Goal: Contribute content: Add original content to the website for others to see

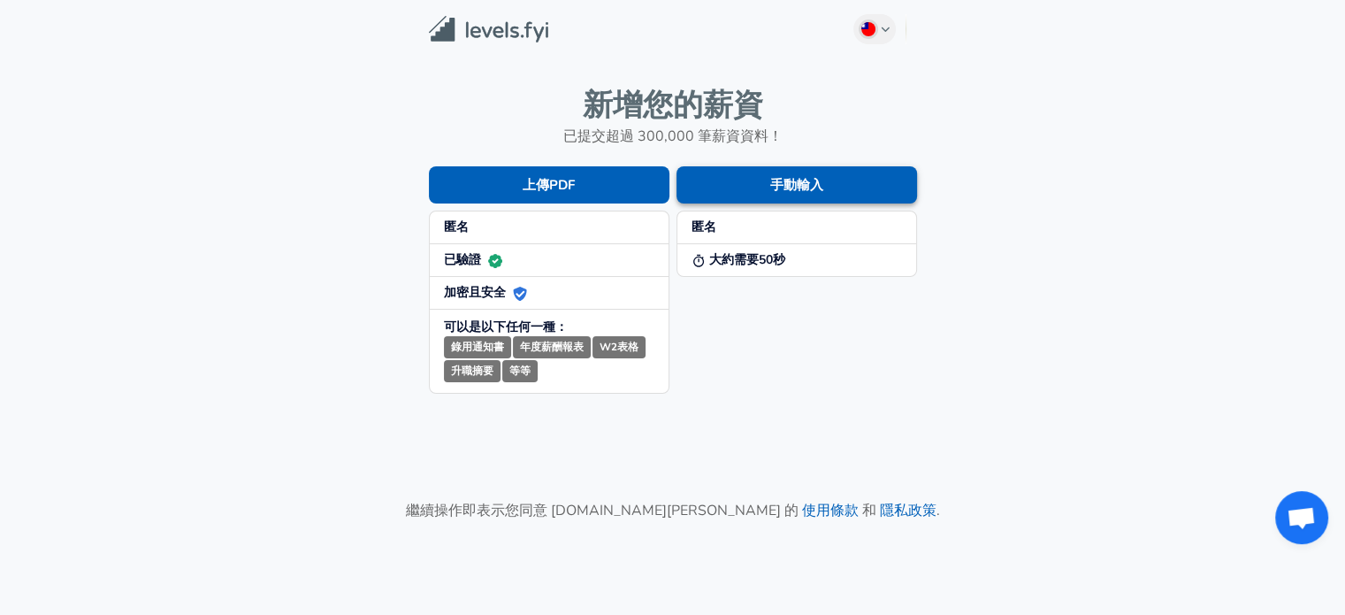
click at [820, 189] on button "手動輸入" at bounding box center [797, 184] width 241 height 37
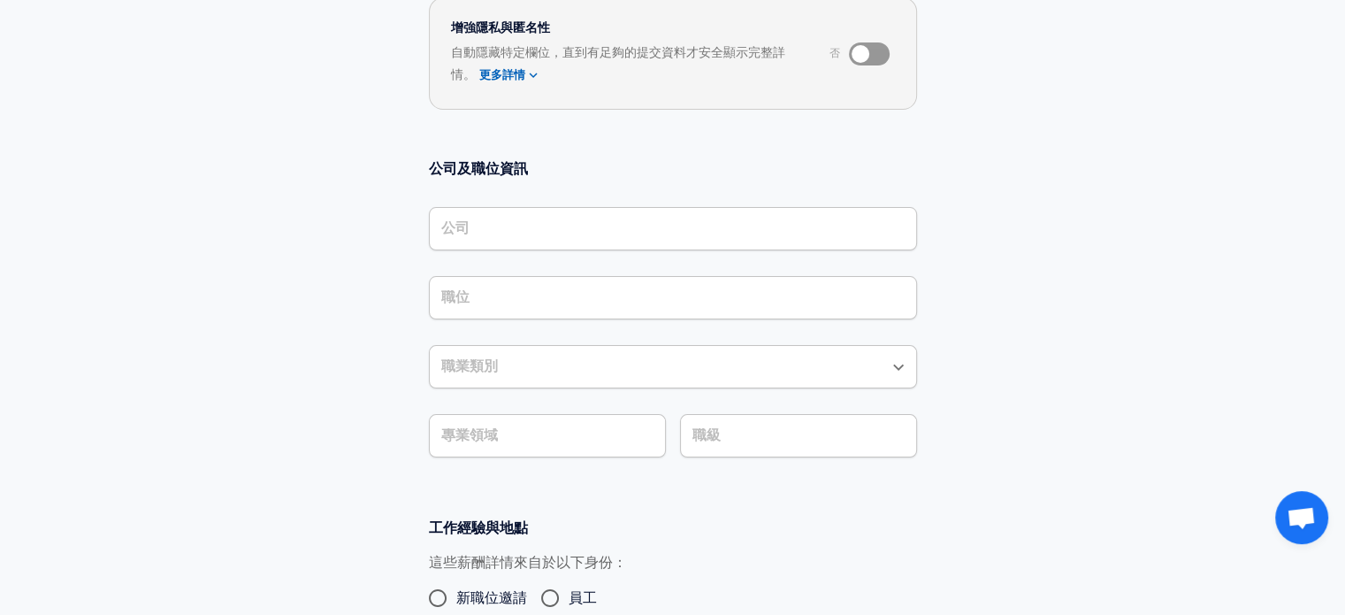
click at [784, 248] on div "公司" at bounding box center [673, 228] width 488 height 43
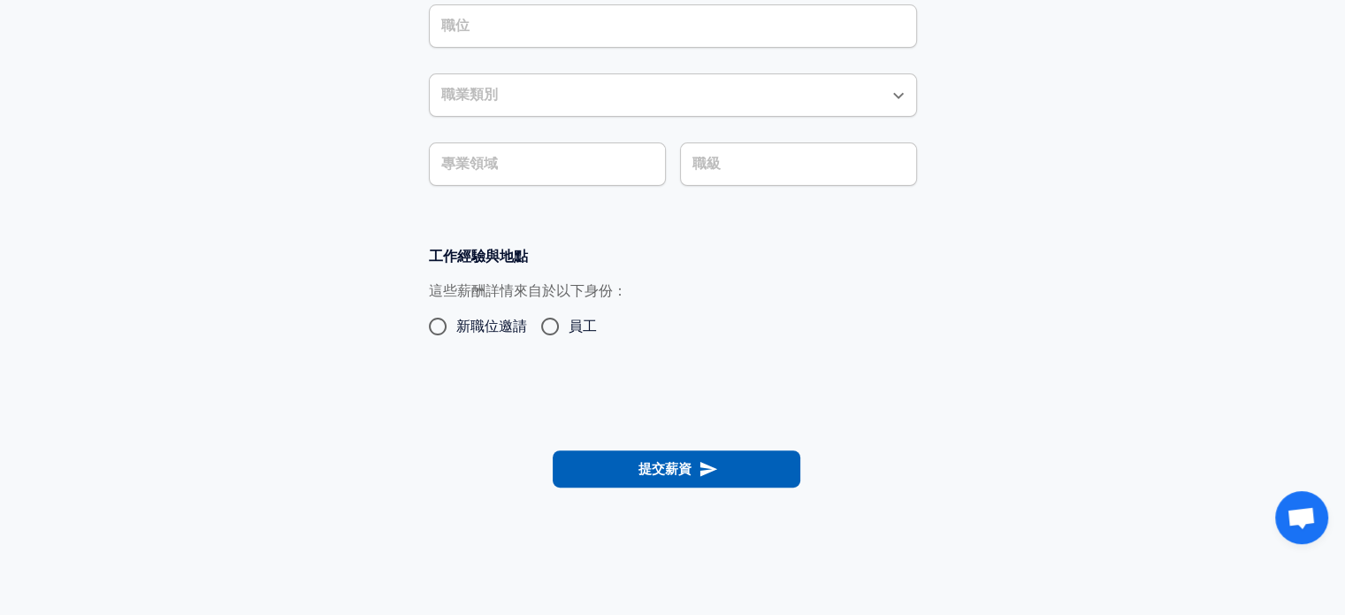
scroll to position [283, 0]
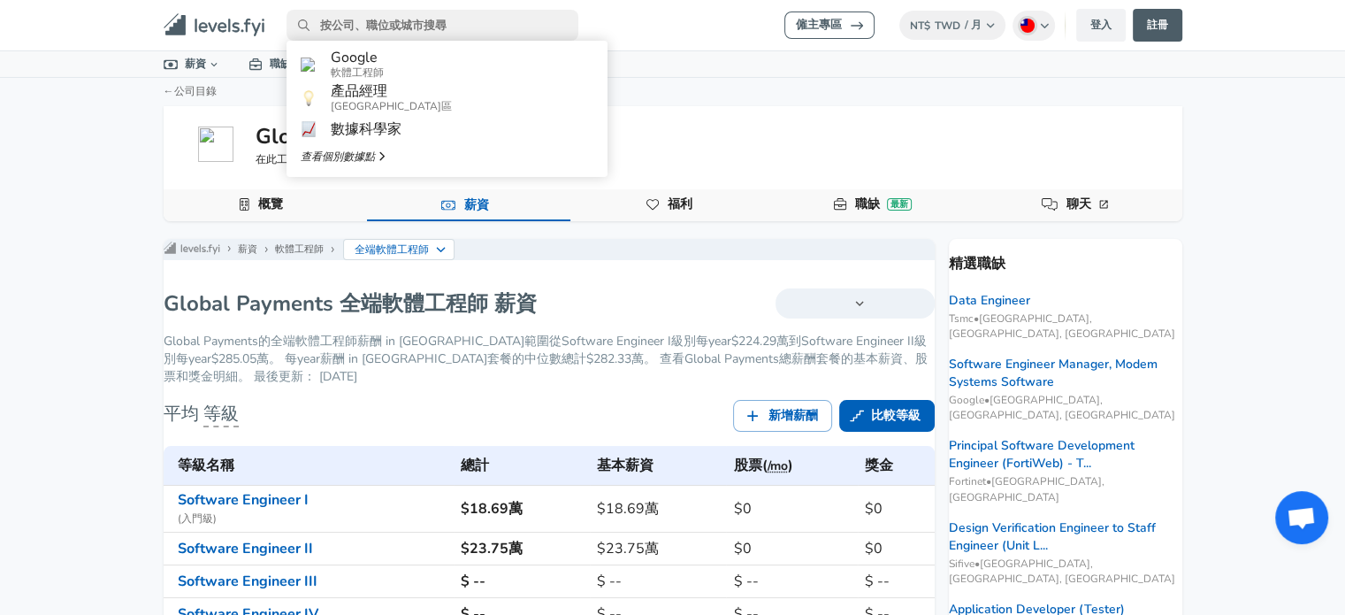
click at [371, 19] on input "primary" at bounding box center [433, 25] width 292 height 31
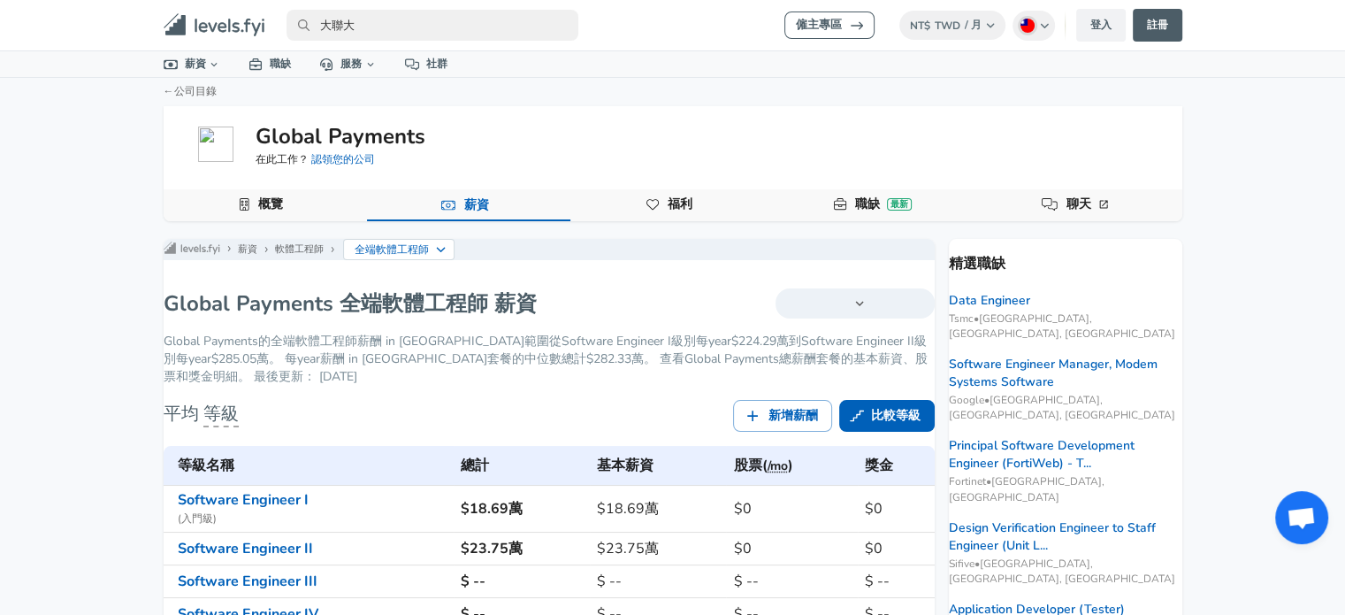
click at [378, 19] on input "大聯大" at bounding box center [433, 25] width 292 height 31
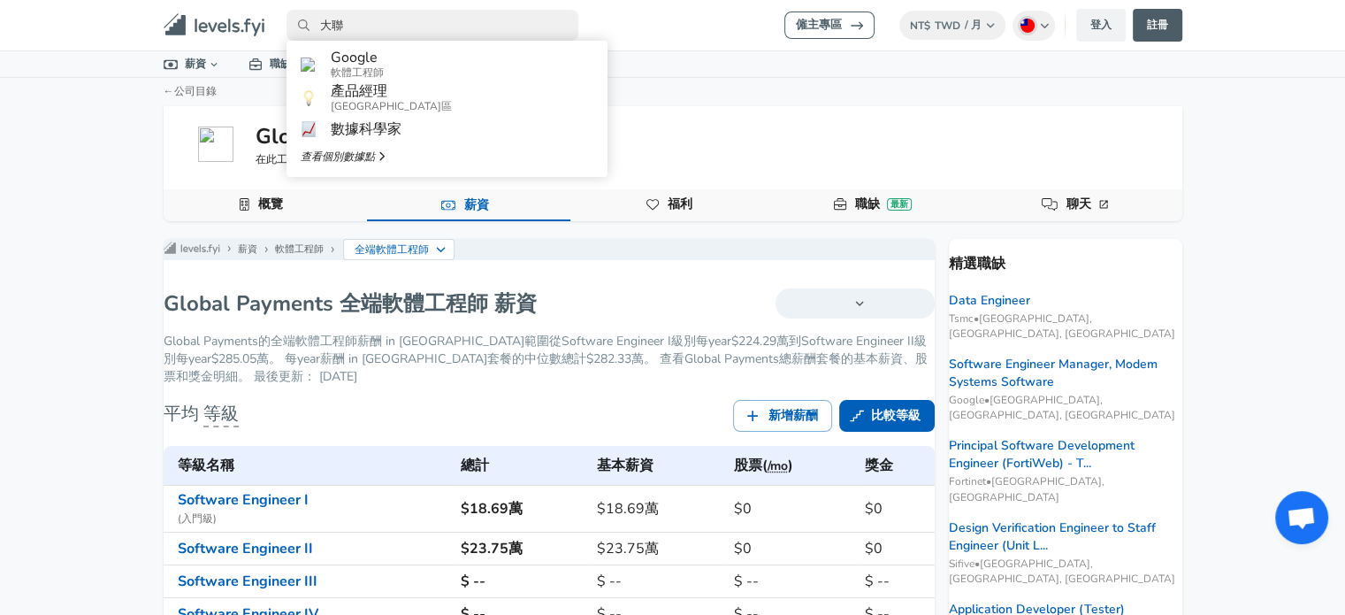
type input "大"
type input "ㄊ"
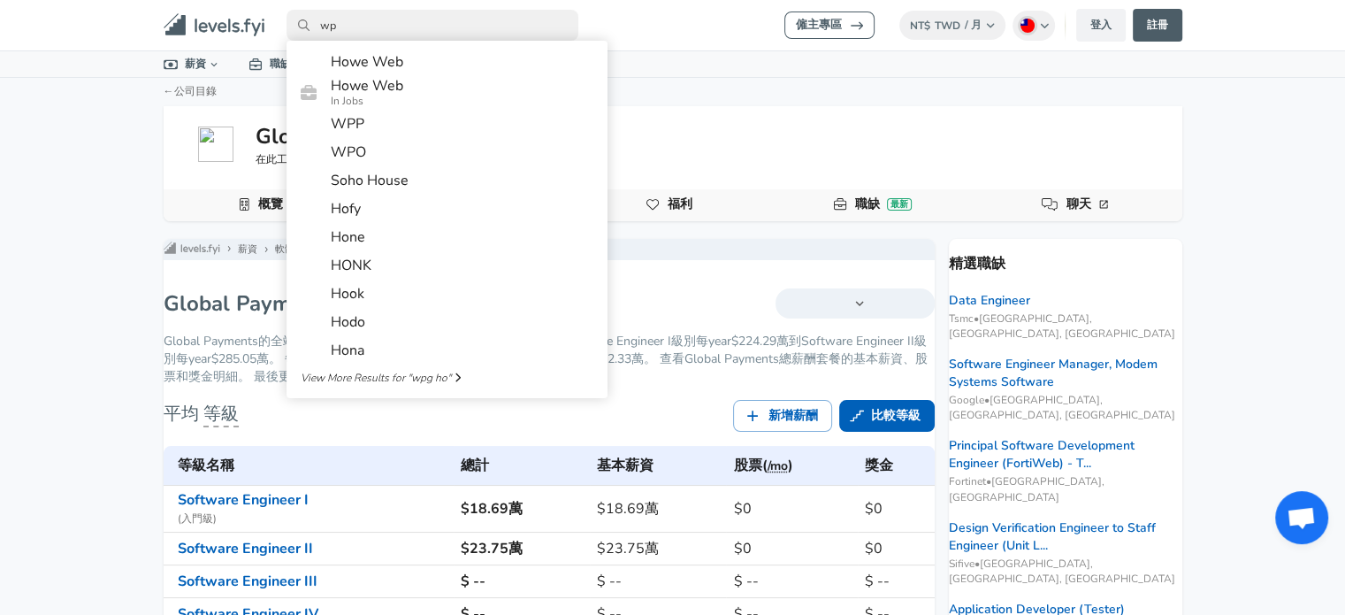
type input "w"
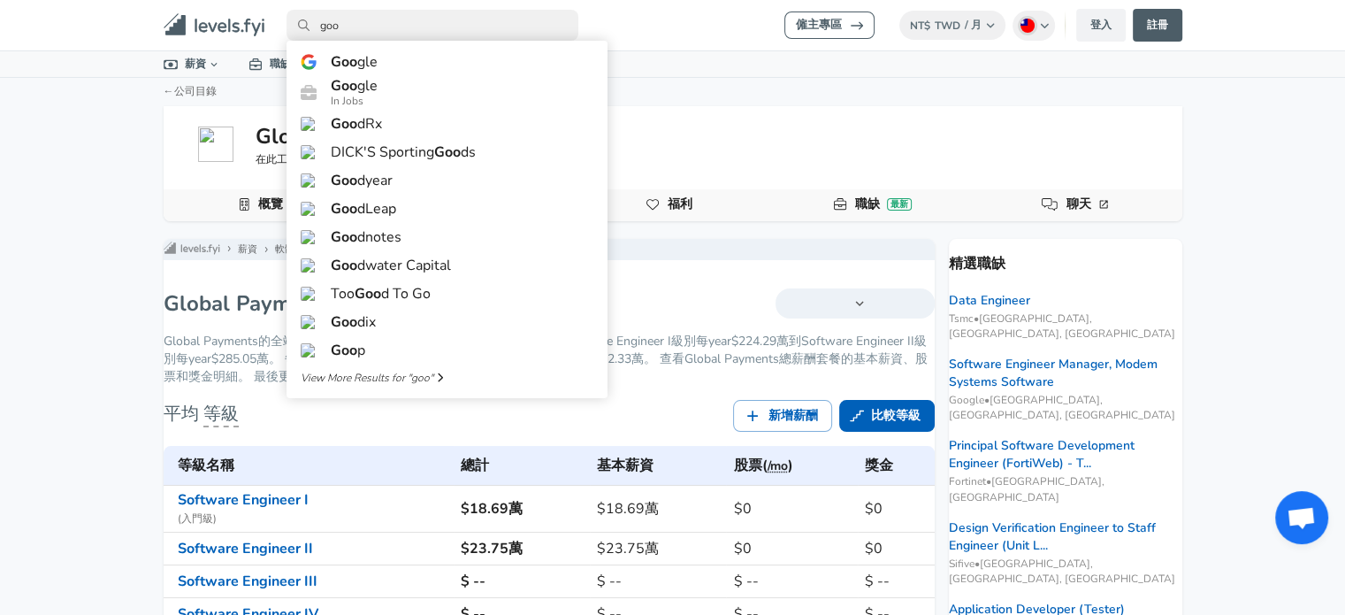
type input "goo"
click at [0, 115] on div "僱主專區 NT$ TWD / 月 更改 Chinese (Traditional) Change 登入 註冊 所有數據 依地區 依公司 依職位 薪資計算器 圖…" at bounding box center [672, 307] width 1345 height 615
